Goal: Task Accomplishment & Management: Use online tool/utility

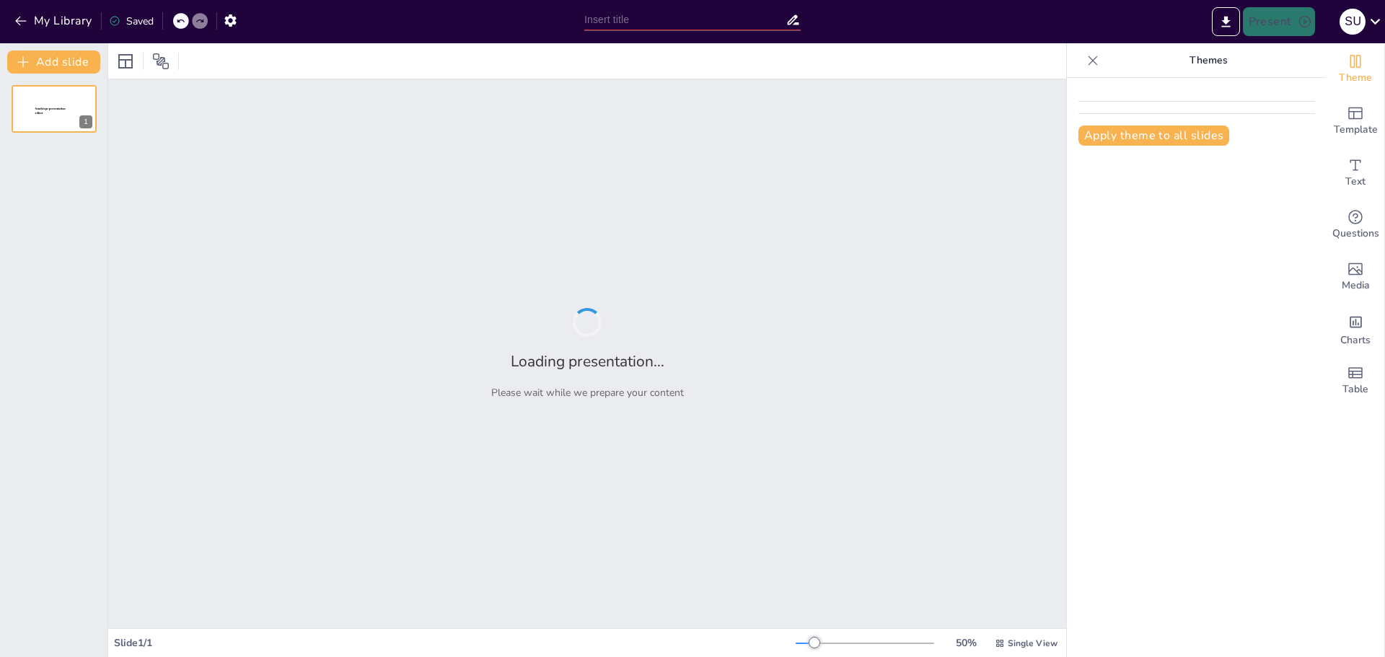
type input "New Sendsteps"
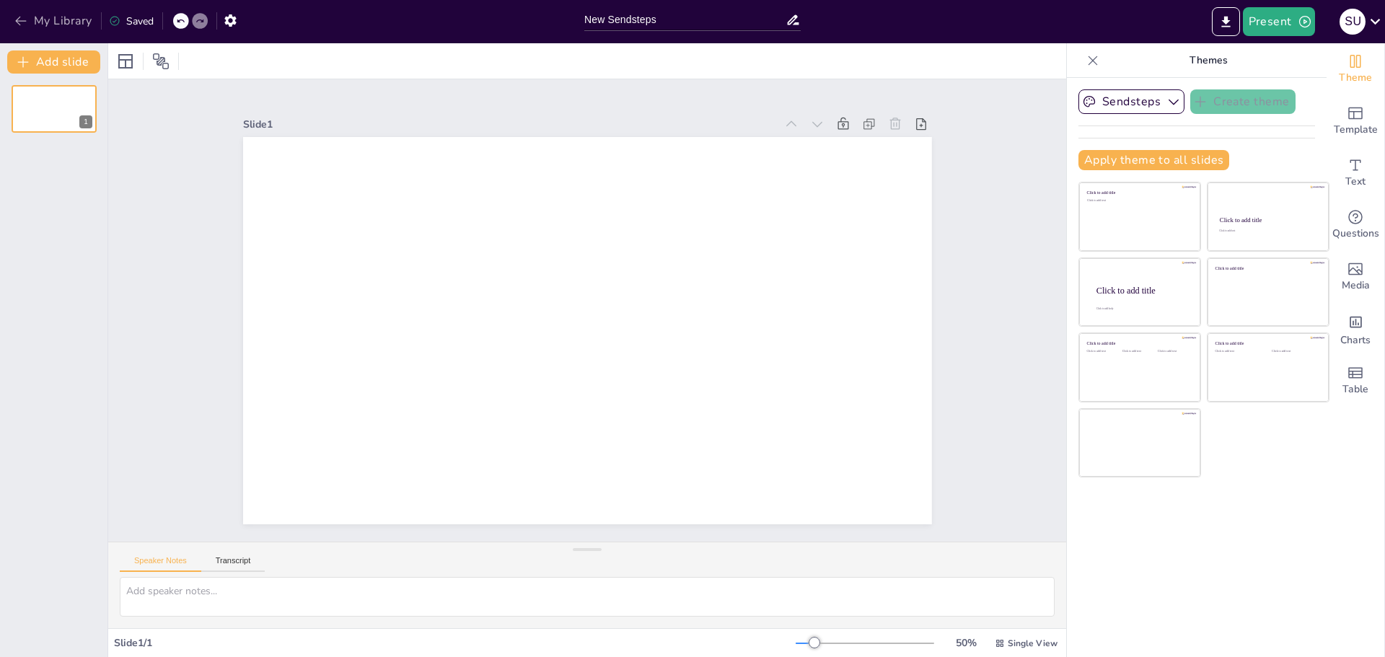
click at [30, 16] on button "My Library" at bounding box center [54, 20] width 87 height 23
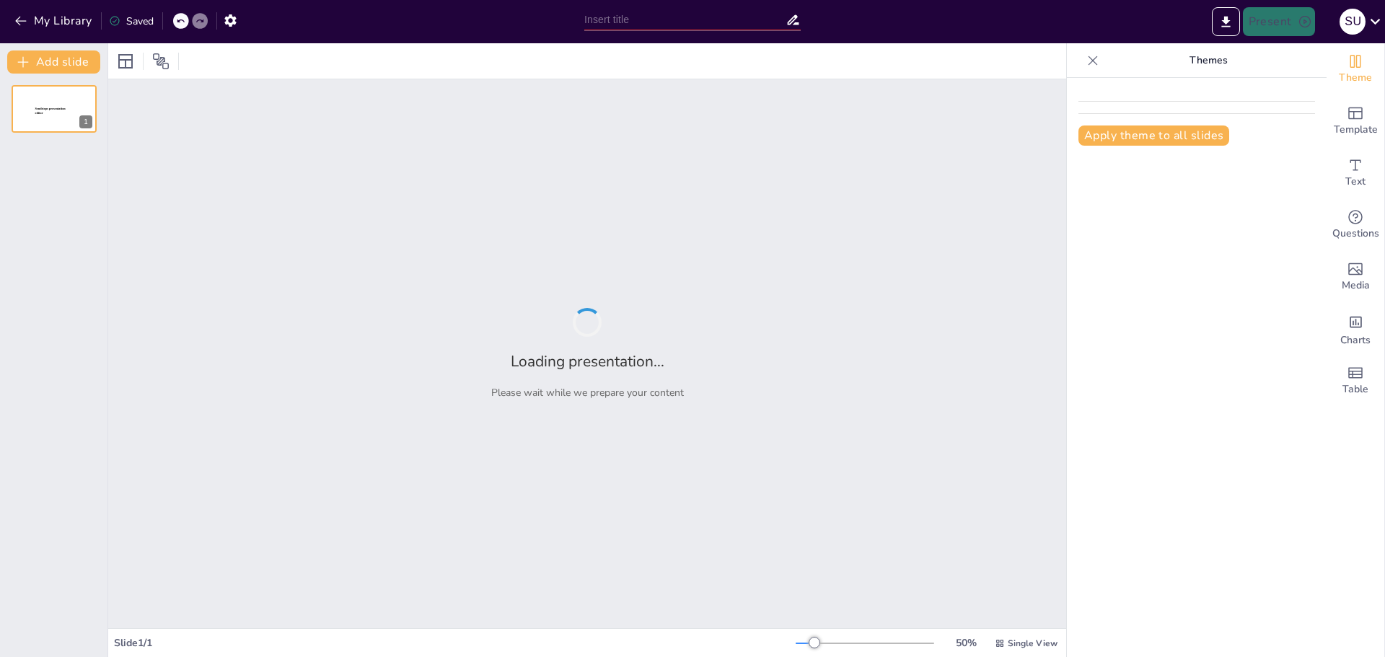
type input "ENSAMBLAJE DEL ZOOPLANCTON EN UN EMBALSE ALTOANDINO ([GEOGRAPHIC_DATA], [GEOGRA…"
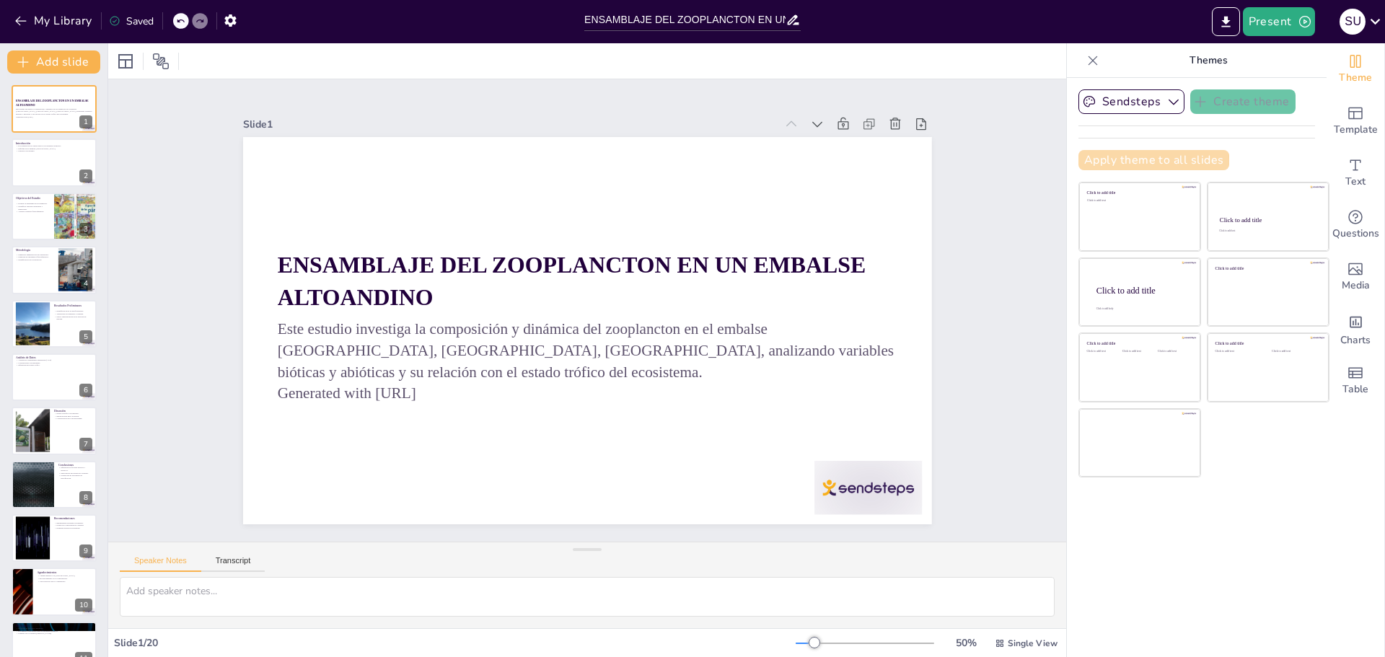
click at [1136, 162] on button "Apply theme to all slides" at bounding box center [1153, 160] width 151 height 20
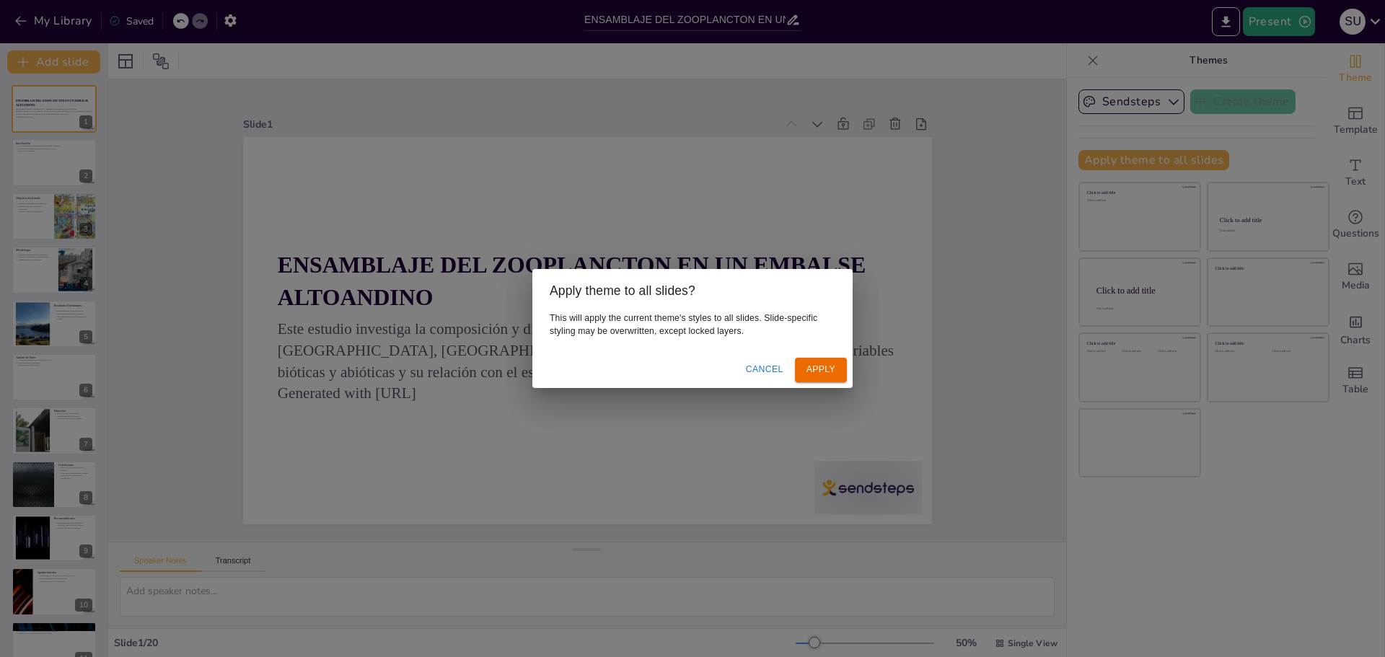
click at [762, 366] on button "Cancel" at bounding box center [764, 370] width 49 height 24
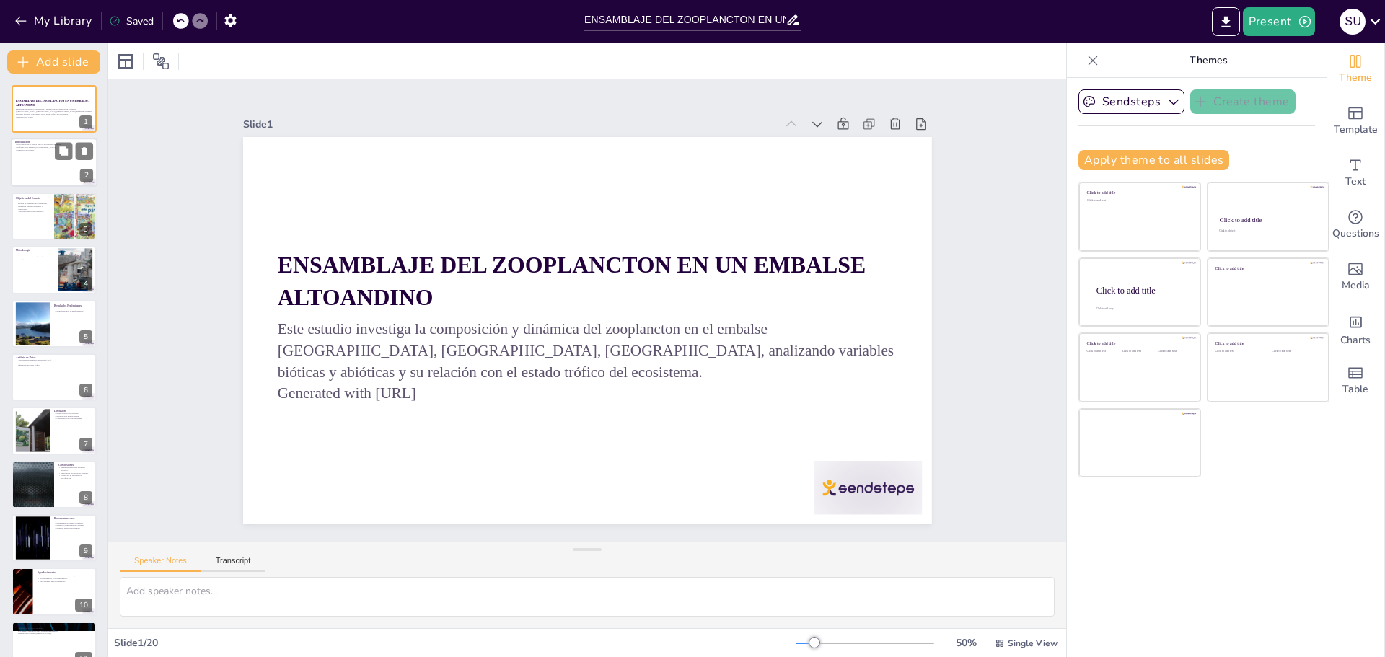
click at [43, 164] on div at bounding box center [54, 162] width 87 height 49
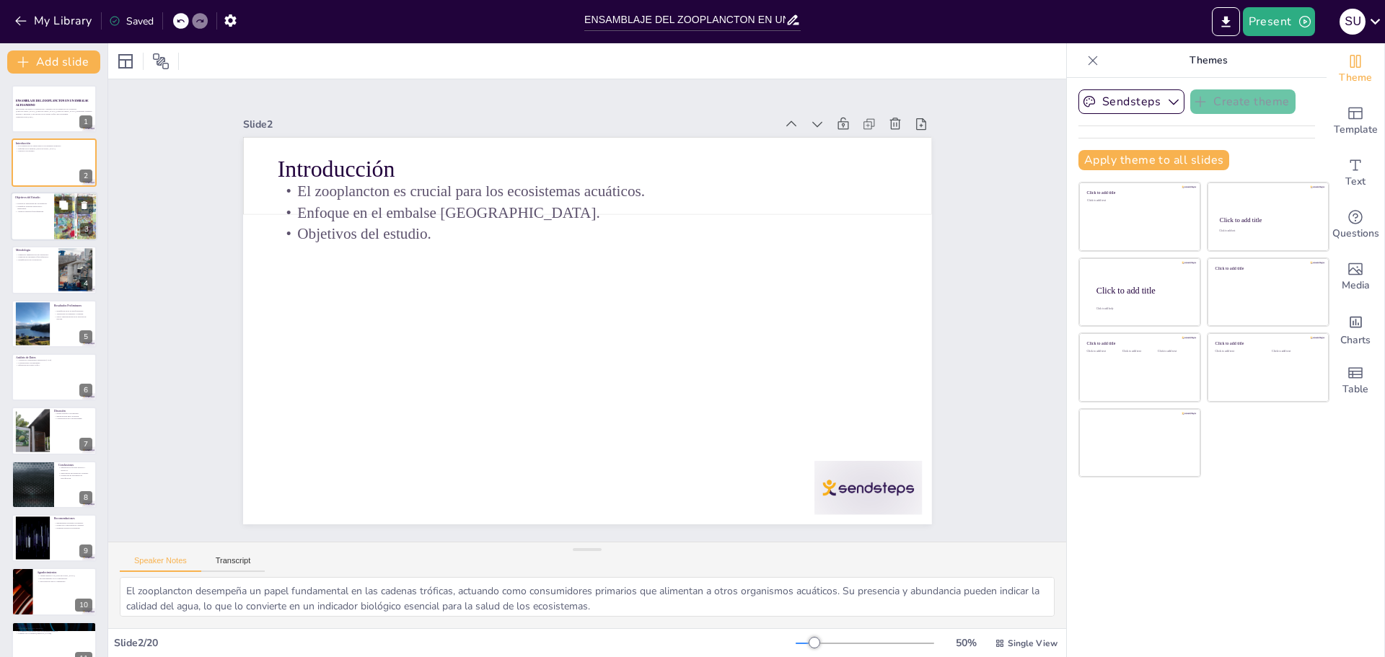
click at [56, 220] on div at bounding box center [76, 216] width 74 height 49
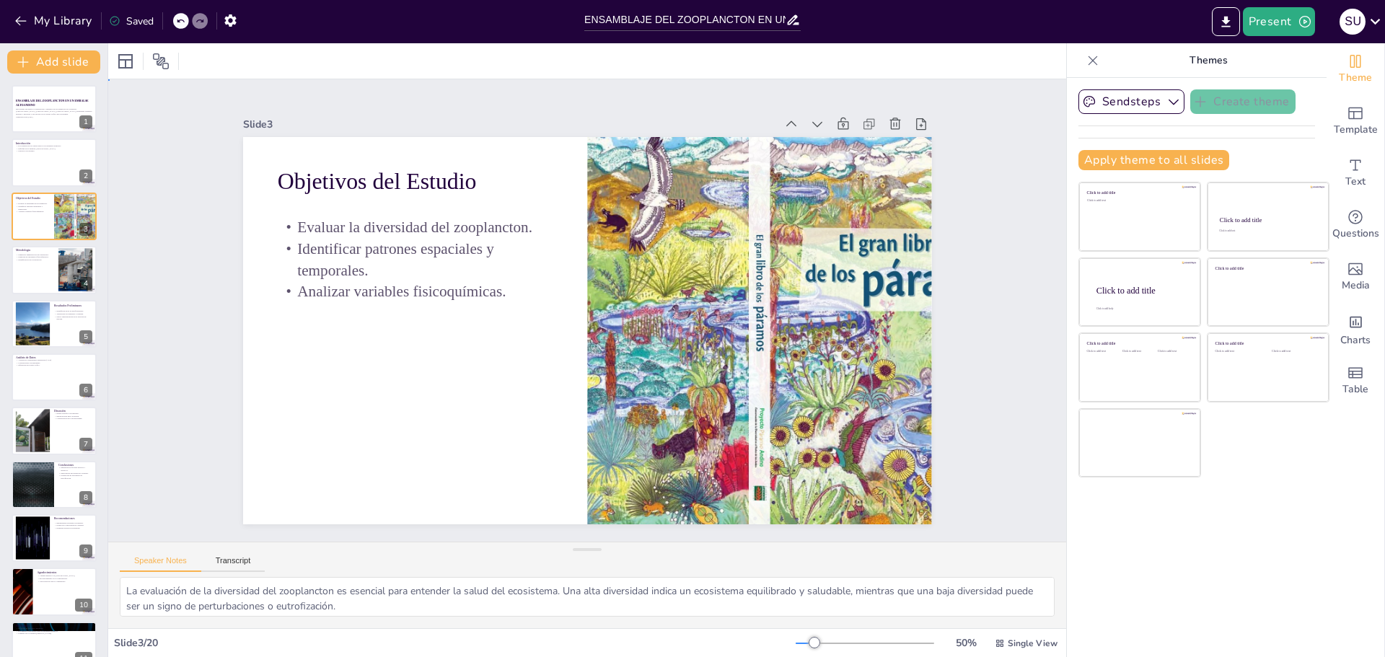
click at [198, 351] on div "Slide 1 ENSAMBLAJE DEL ZOOPLANCTON EN UN EMBALSE ALTOANDINO Este estudio invest…" at bounding box center [587, 311] width 810 height 506
click at [824, 138] on div at bounding box center [835, 149] width 22 height 22
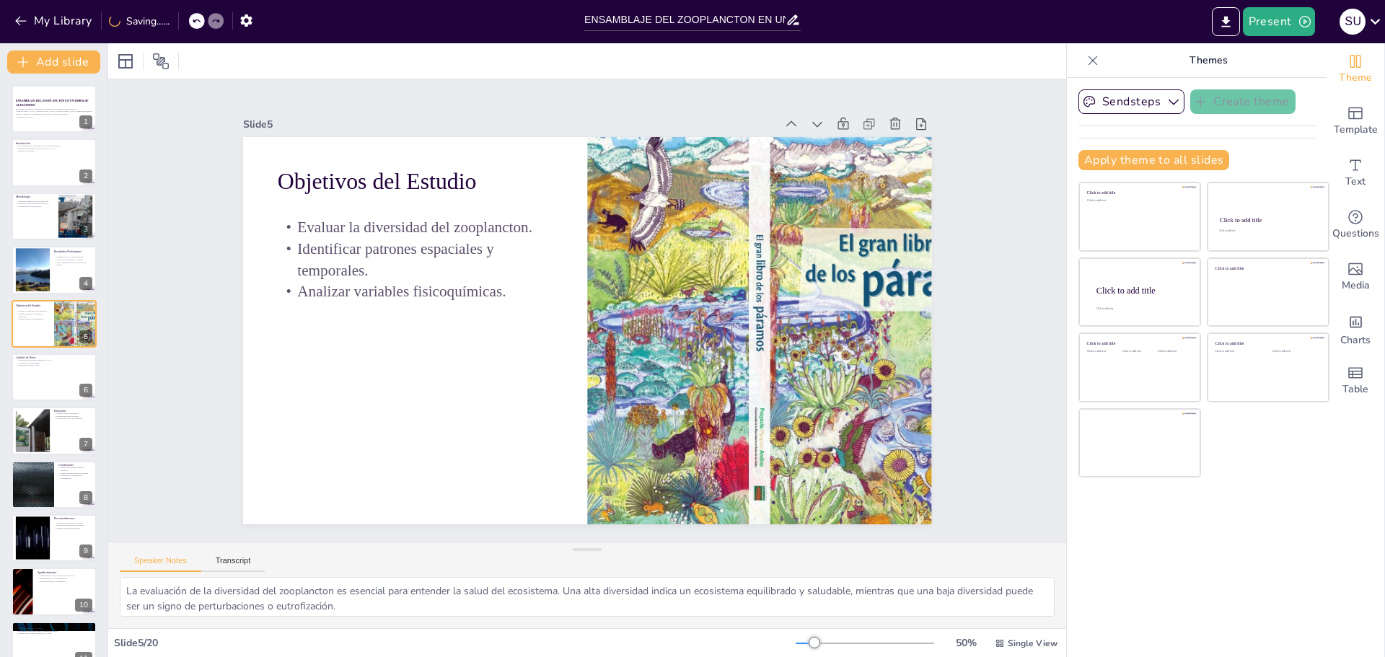
click at [793, 135] on div at bounding box center [871, 153] width 157 height 36
click at [805, 143] on icon at bounding box center [810, 146] width 10 height 6
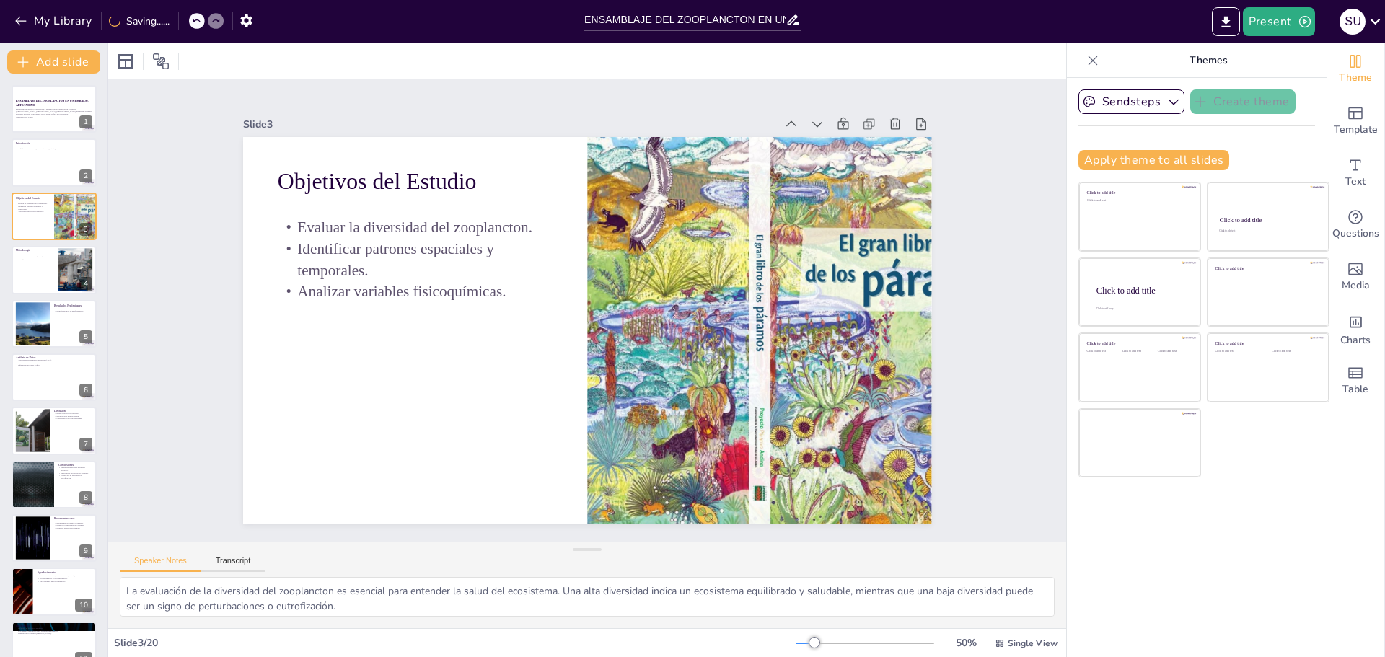
click at [994, 449] on div "Slide 1 ENSAMBLAJE DEL ZOOPLANCTON EN UN EMBALSE ALTOANDINO Este estudio invest…" at bounding box center [587, 310] width 1001 height 560
click at [50, 285] on div at bounding box center [54, 269] width 87 height 49
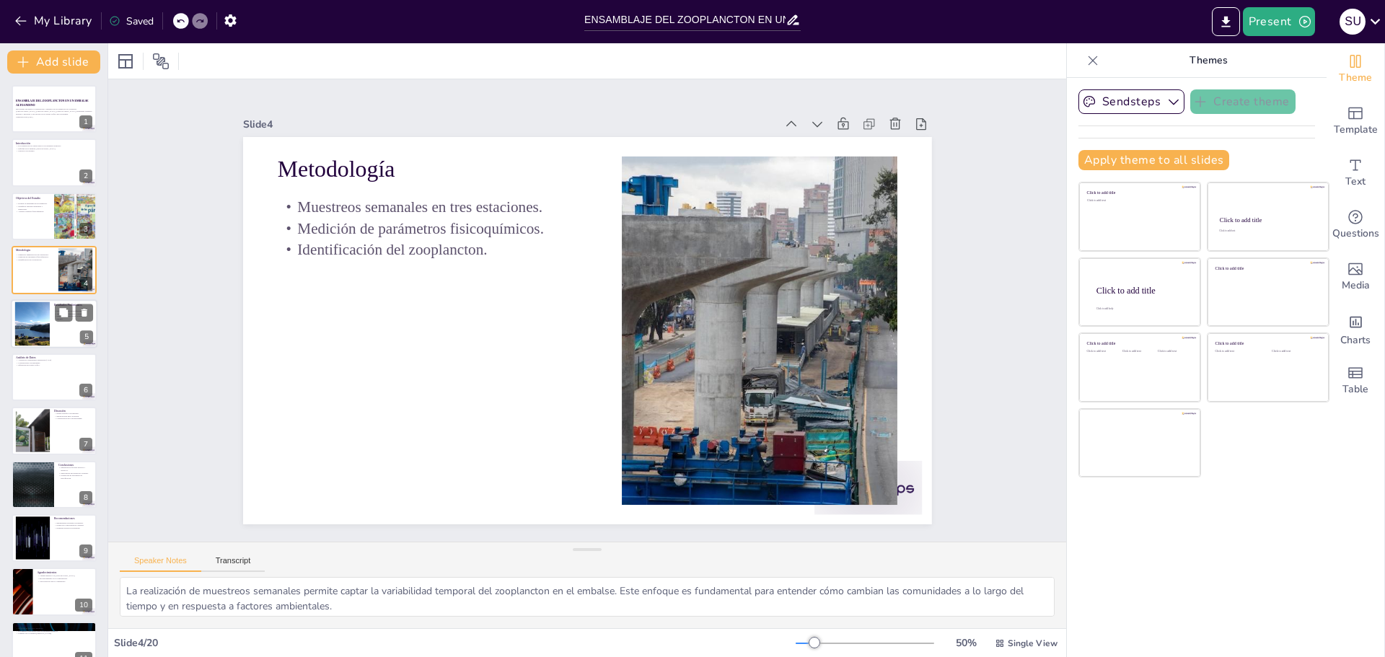
click at [58, 329] on div at bounding box center [54, 323] width 87 height 49
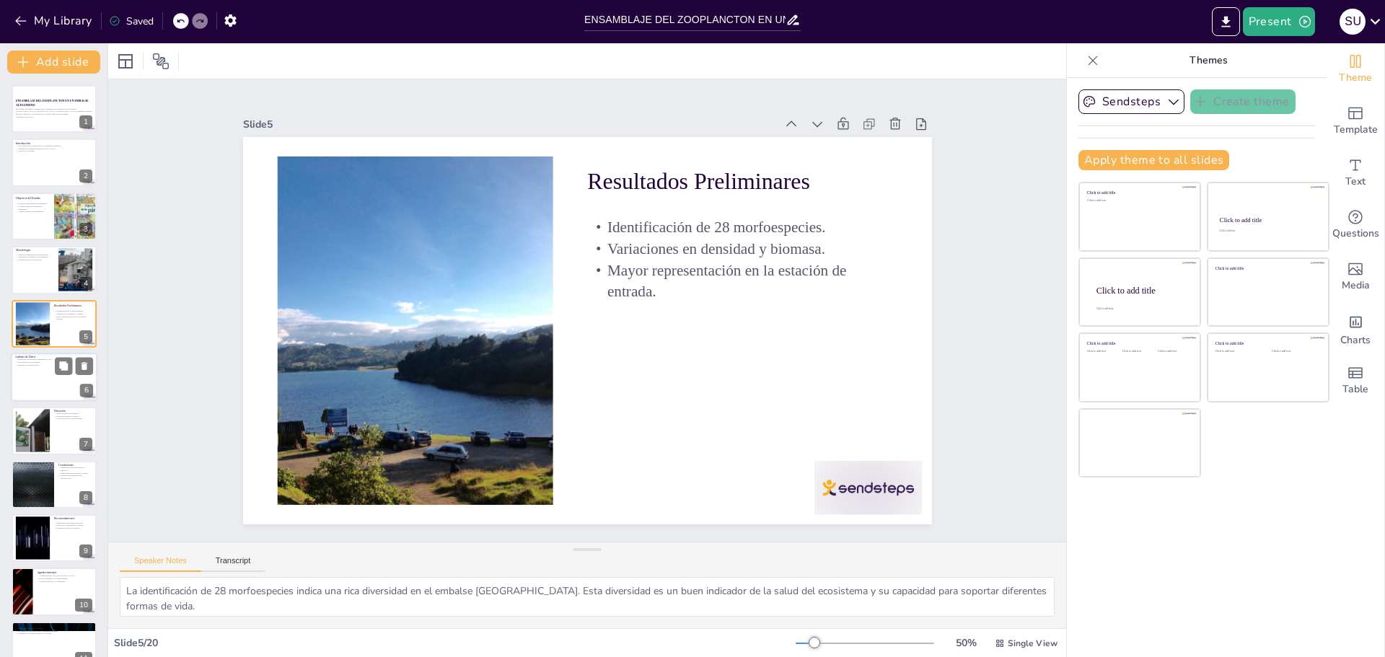
click at [56, 385] on div at bounding box center [54, 377] width 87 height 49
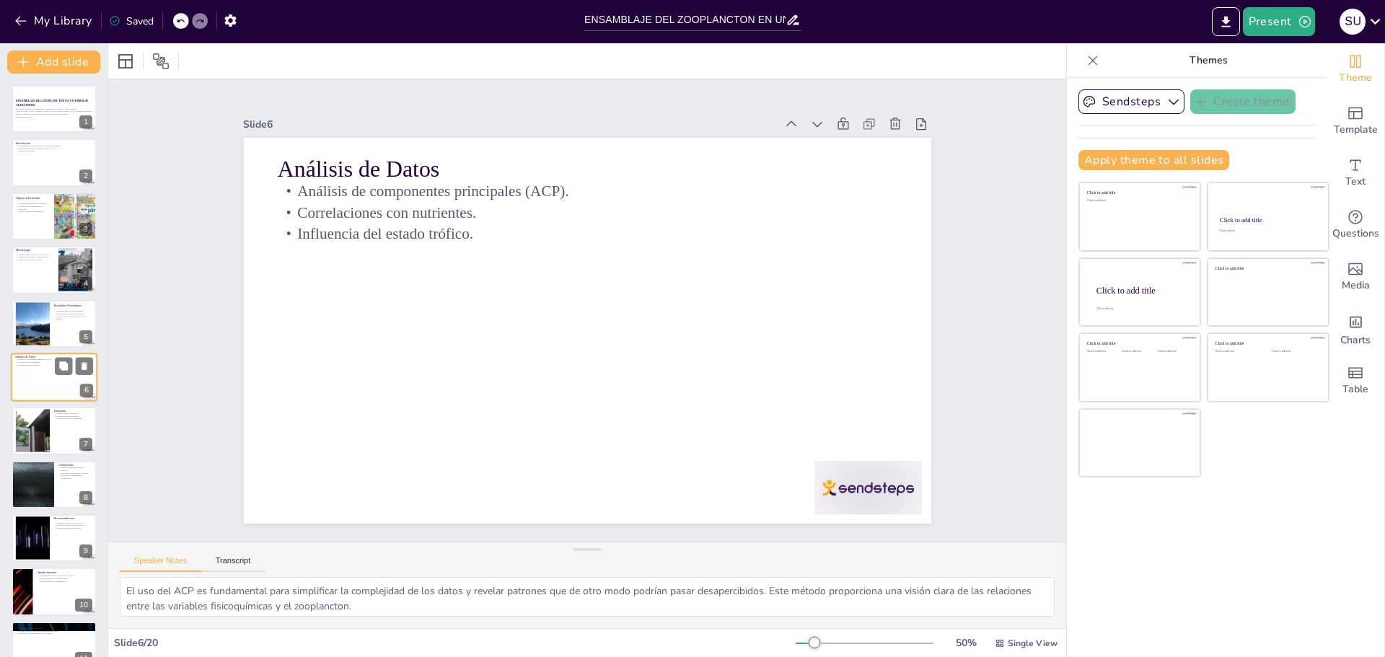
scroll to position [12, 0]
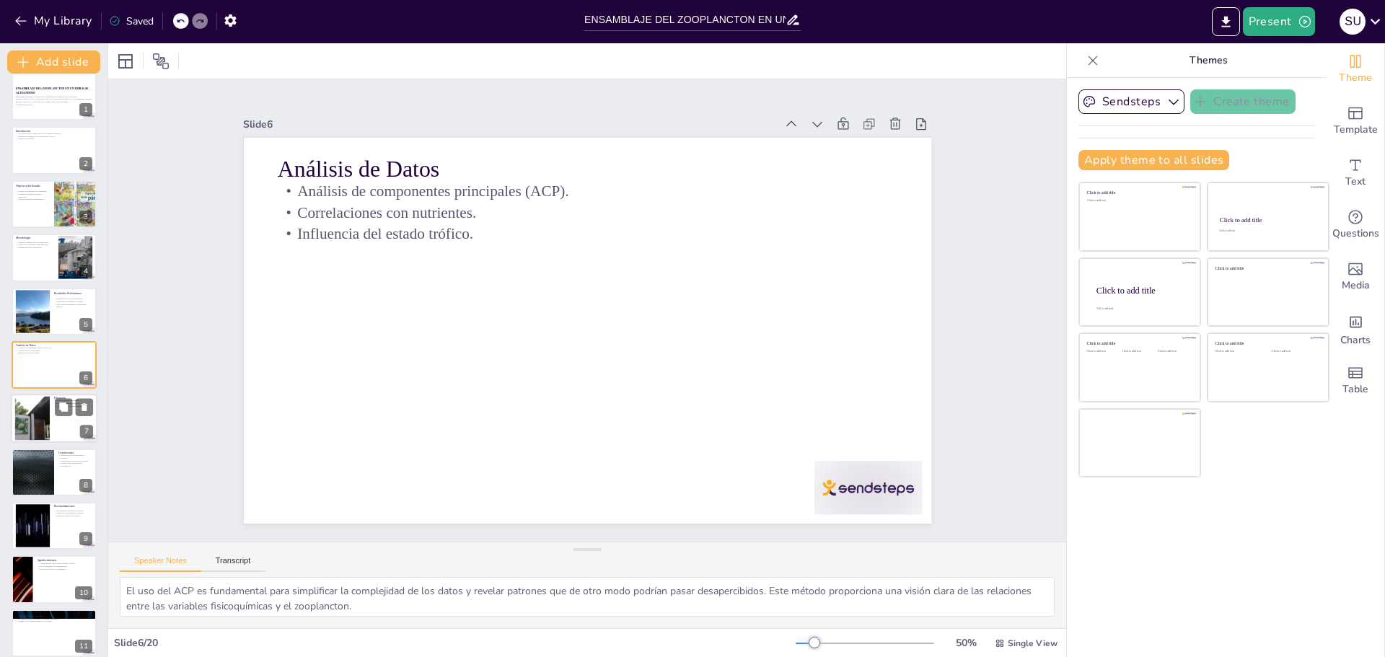
click at [53, 434] on div at bounding box center [54, 418] width 87 height 49
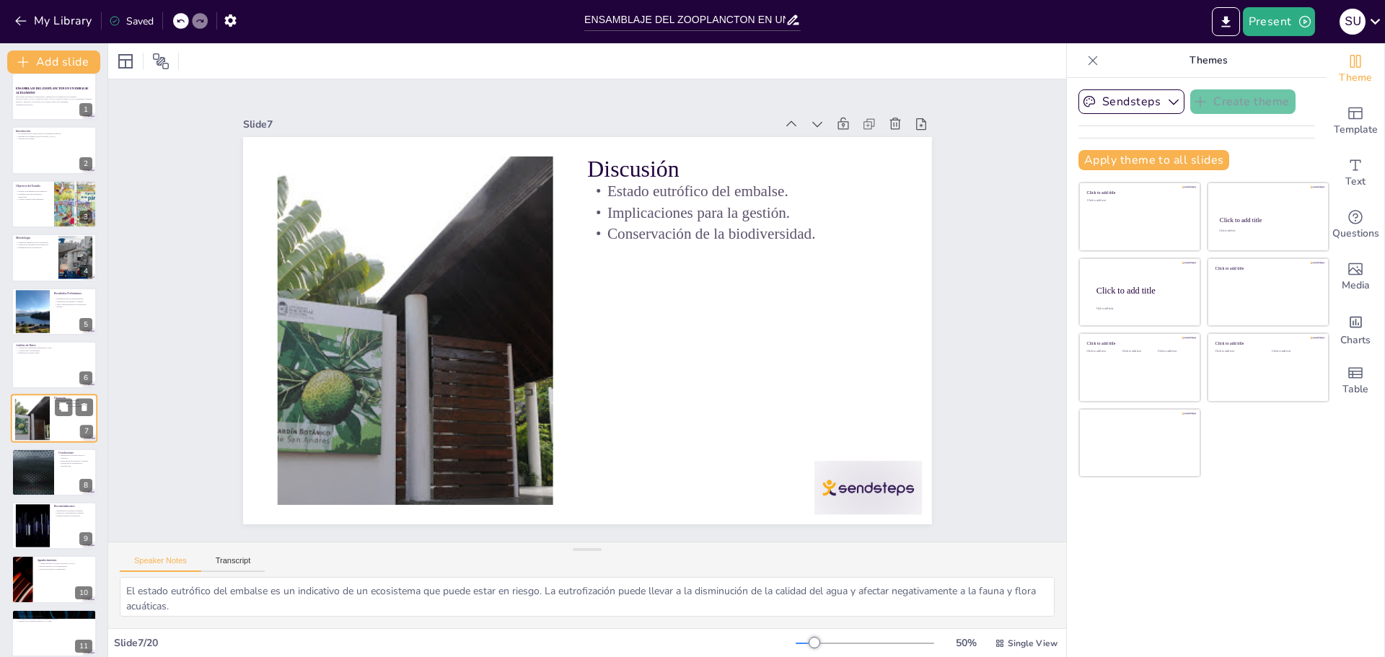
scroll to position [66, 0]
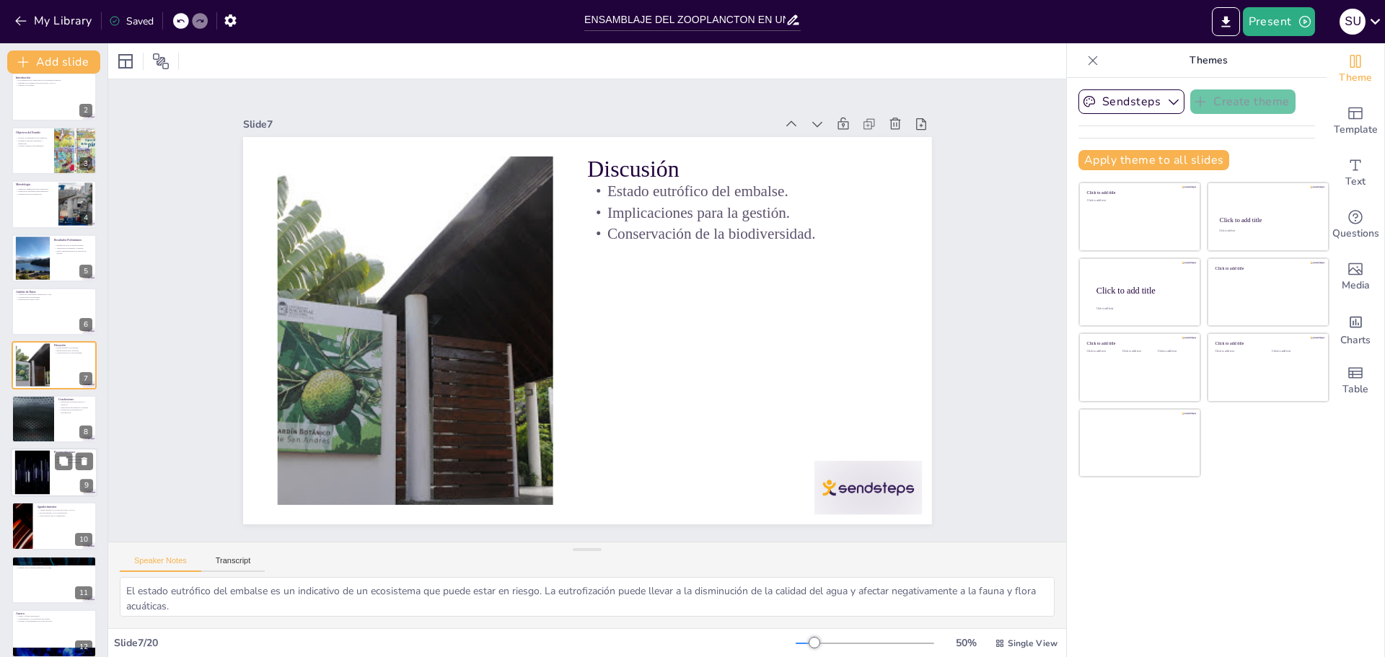
click at [58, 488] on div at bounding box center [54, 472] width 87 height 49
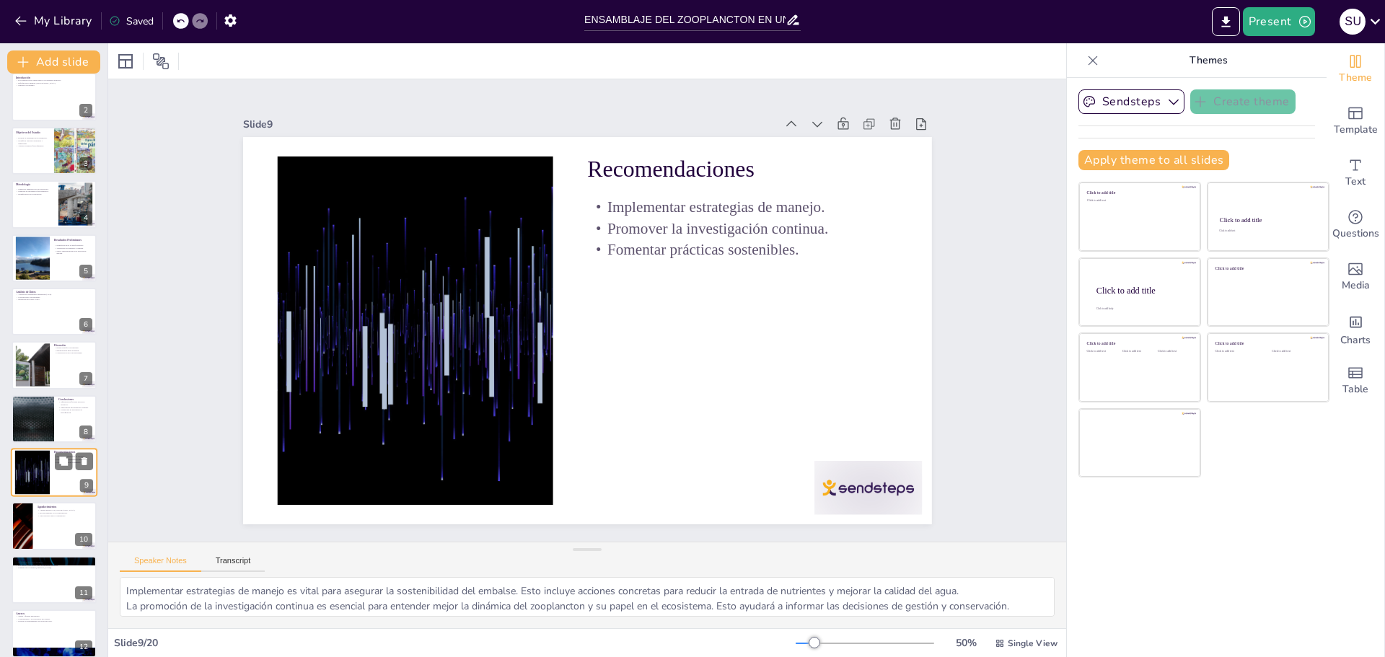
scroll to position [173, 0]
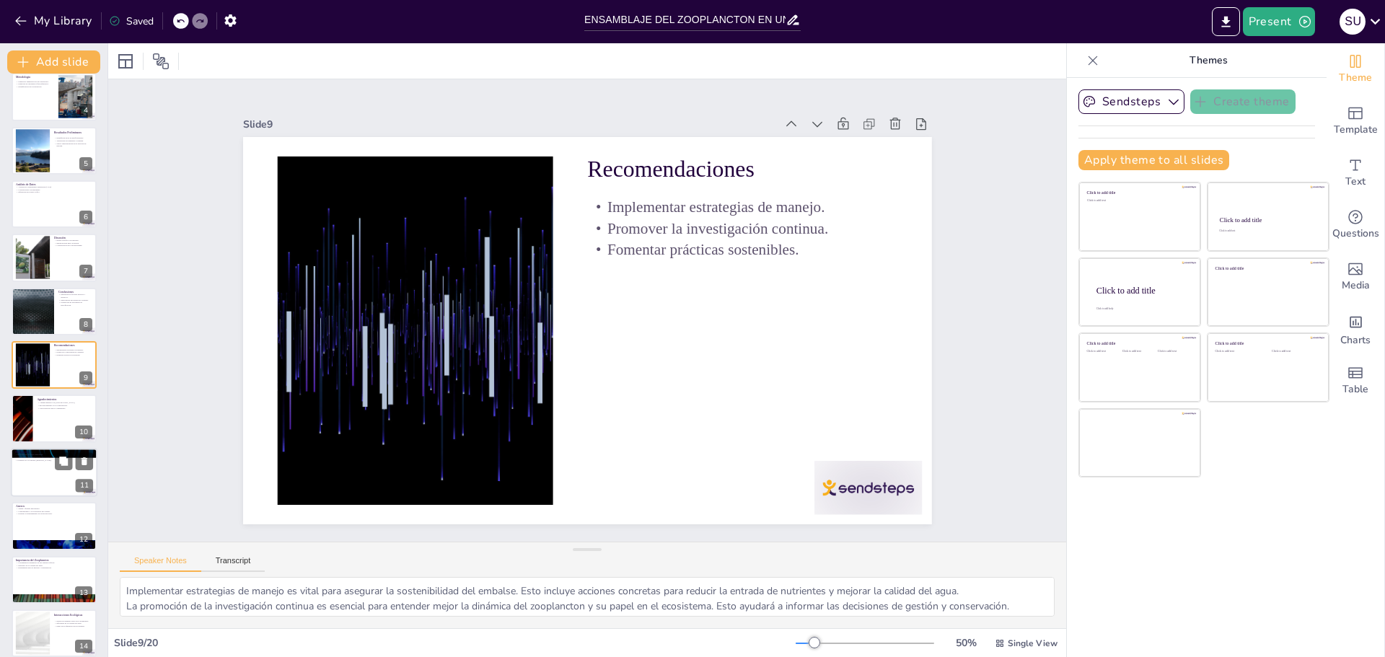
click at [43, 478] on div at bounding box center [54, 472] width 87 height 49
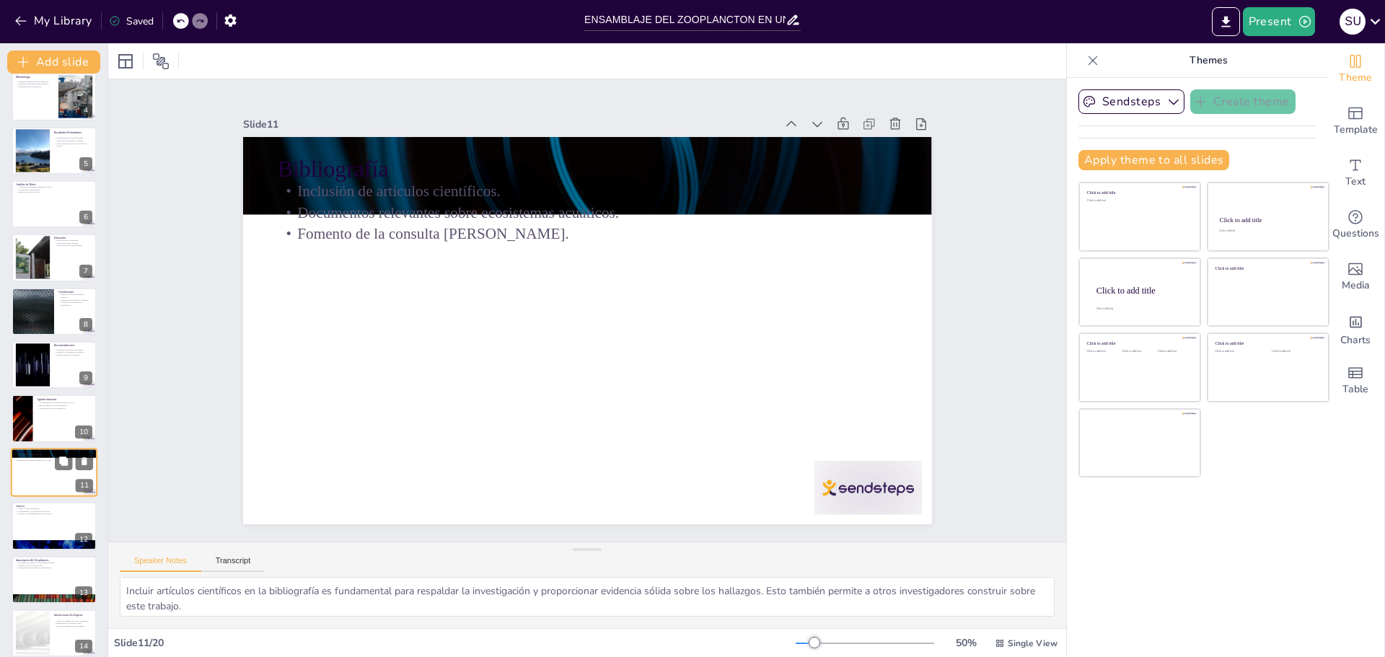
scroll to position [280, 0]
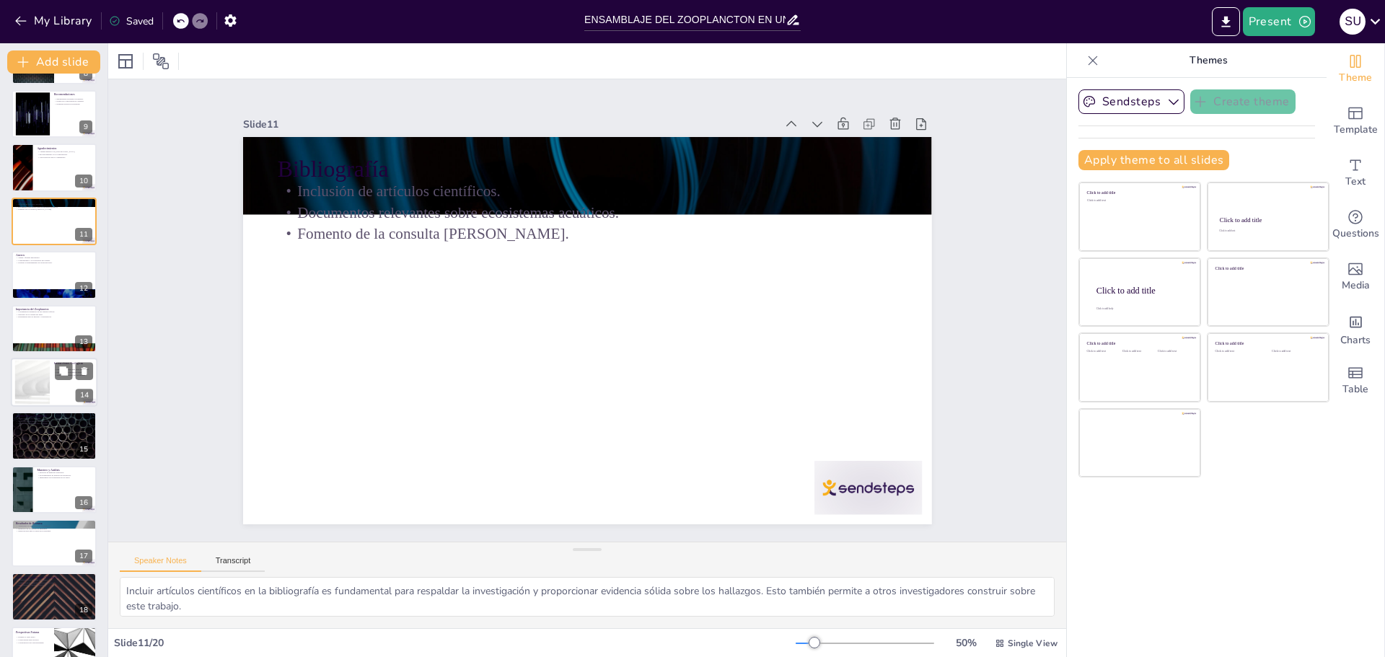
click at [40, 385] on div at bounding box center [33, 383] width 78 height 44
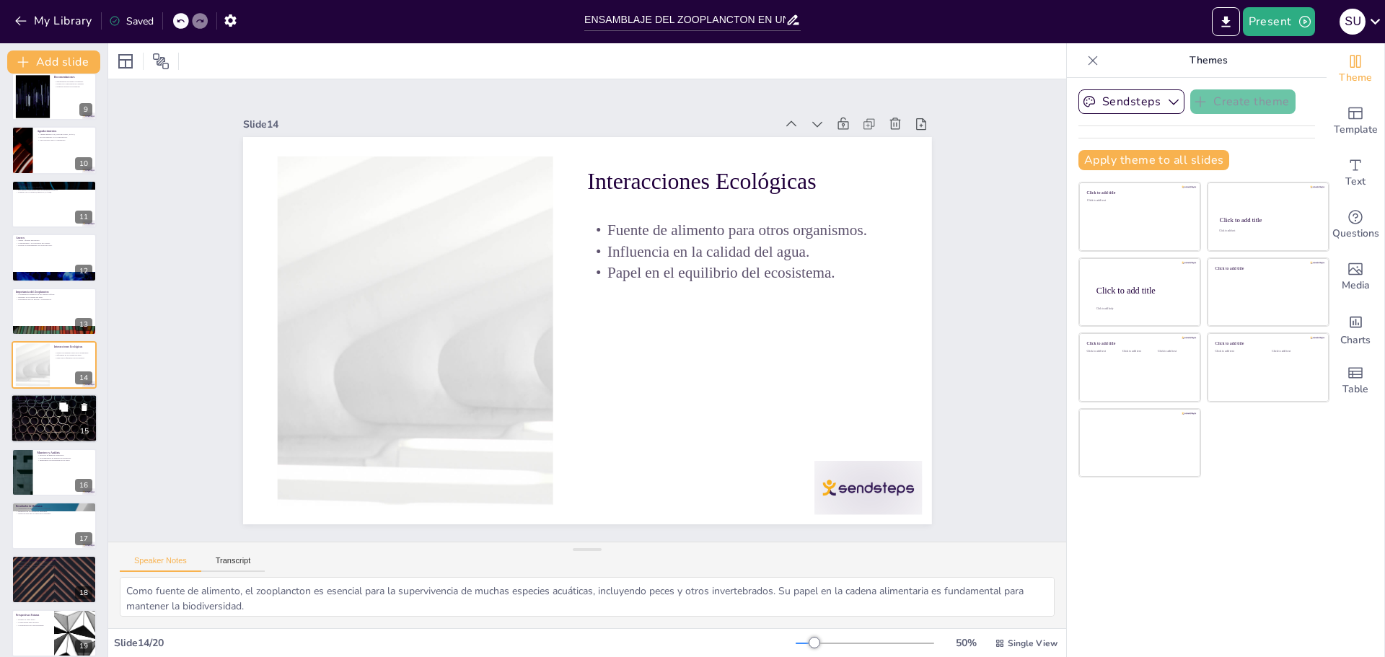
click at [50, 425] on div at bounding box center [54, 418] width 87 height 49
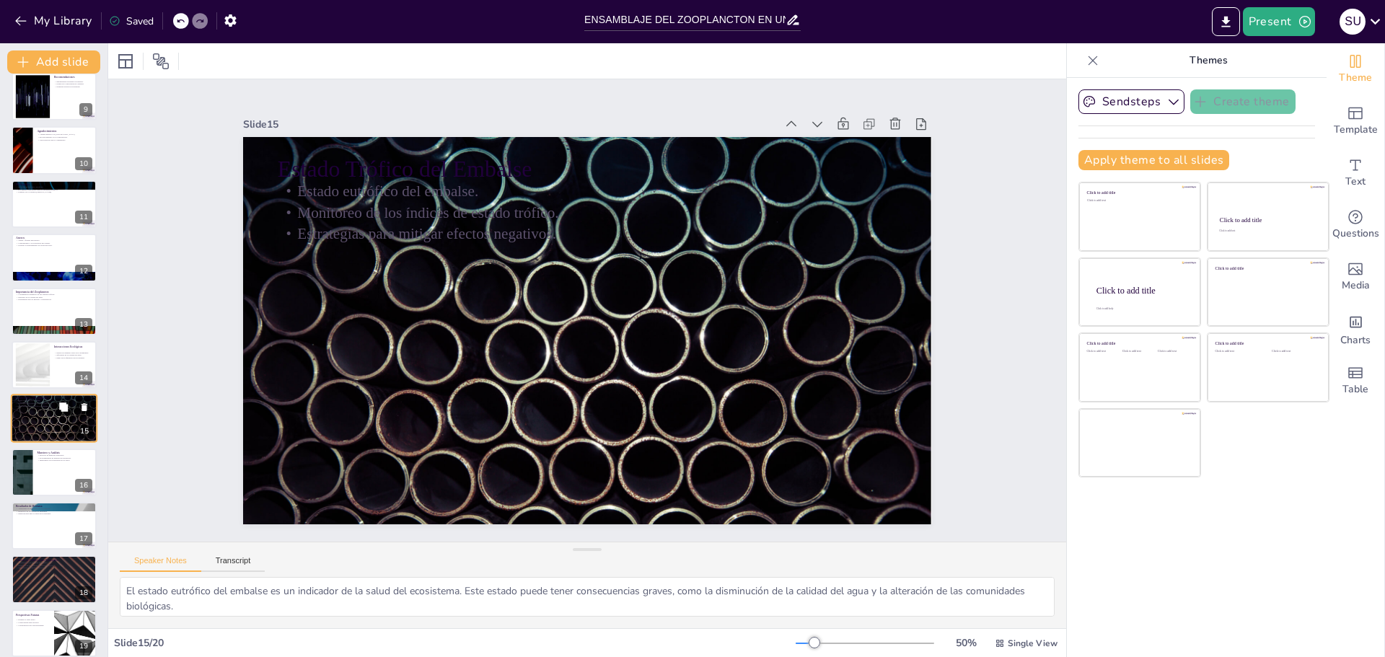
scroll to position [495, 0]
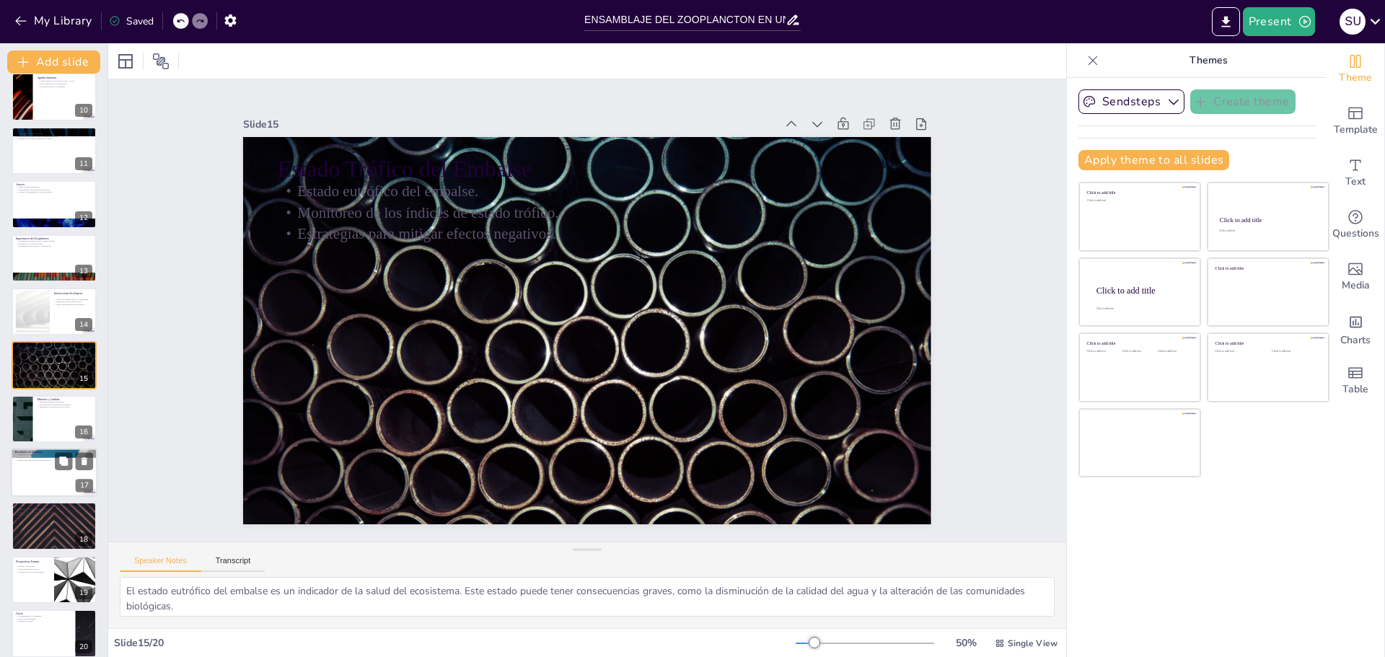
click at [50, 464] on div at bounding box center [54, 472] width 87 height 49
type textarea "Las variaciones en la biomasa del zooplancton son un indicador clave de la salu…"
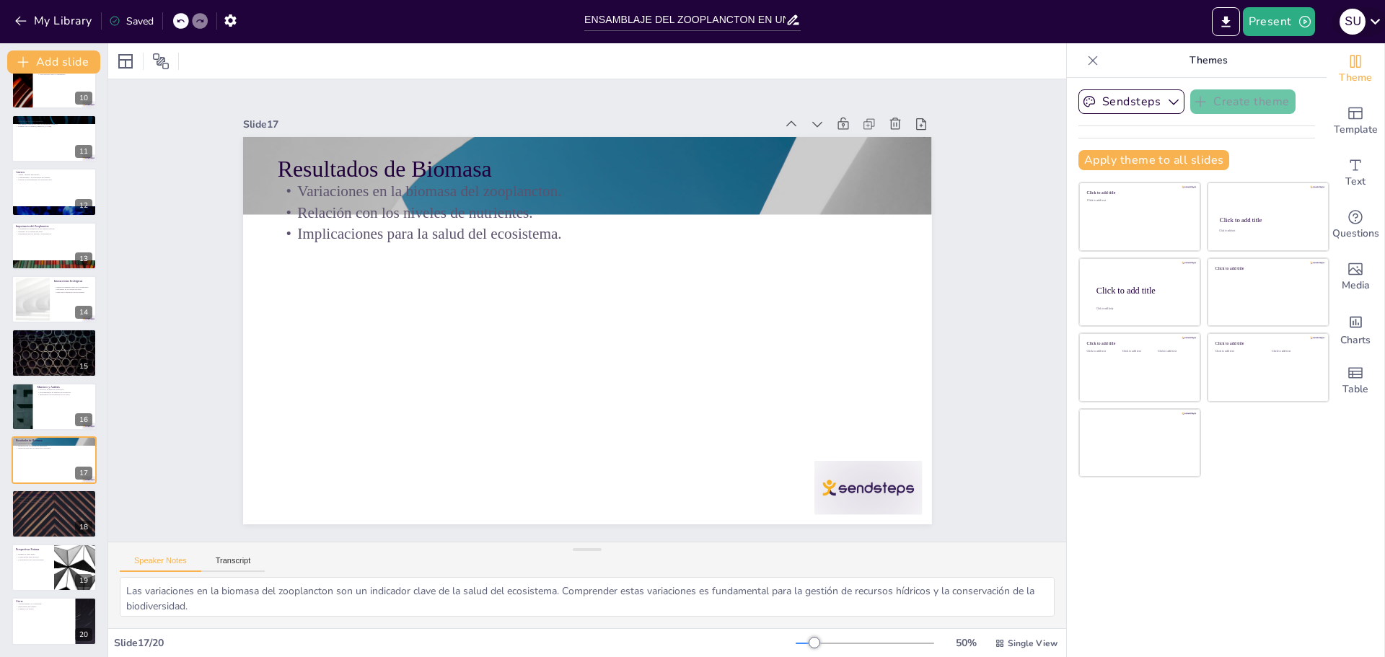
click at [1372, 24] on icon at bounding box center [1374, 21] width 19 height 19
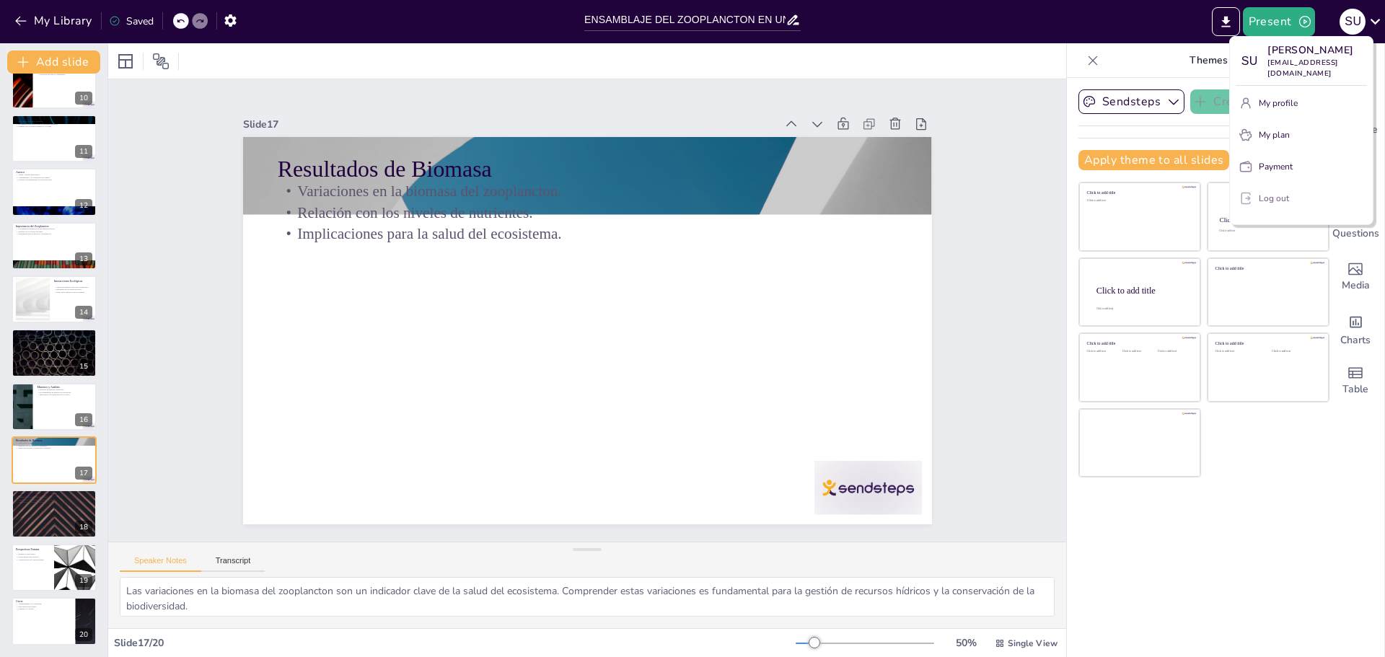
click at [1262, 192] on p "Log out" at bounding box center [1273, 198] width 30 height 13
